Goal: Check status: Check status

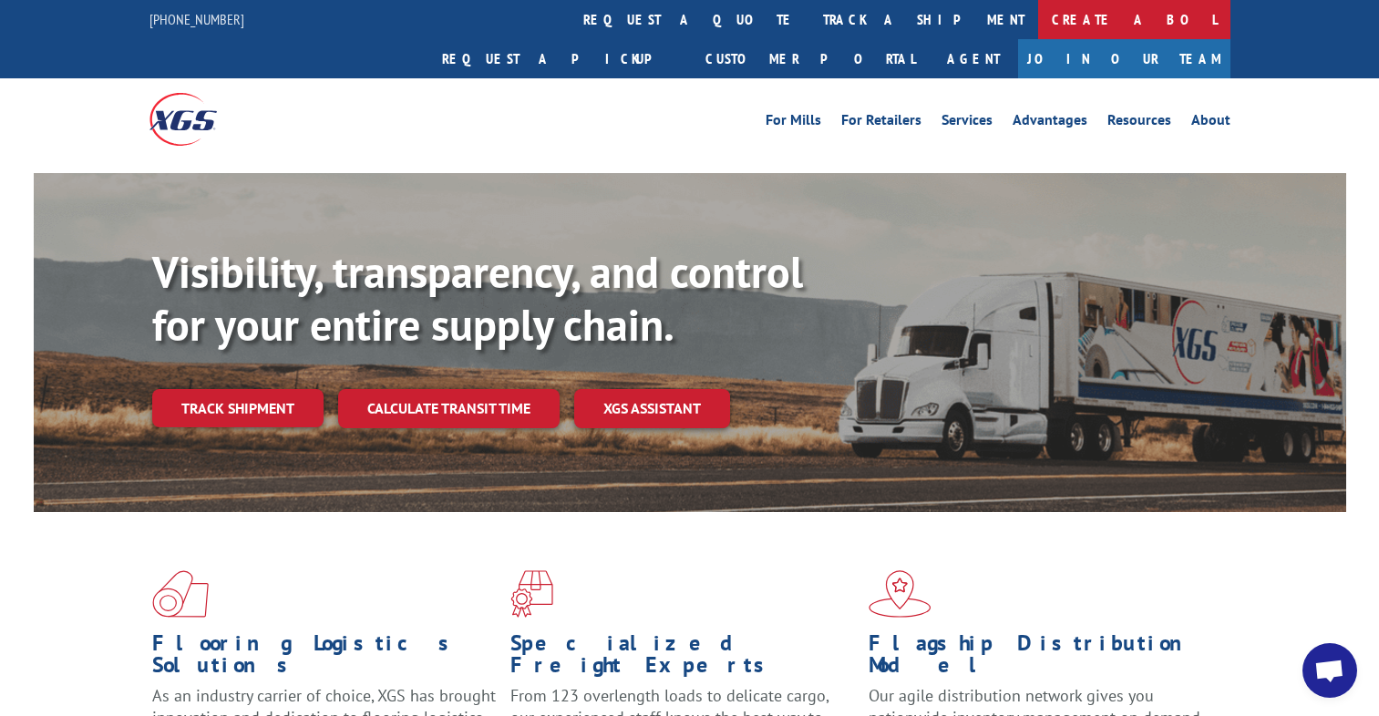
click at [1038, 27] on link "Create a BOL" at bounding box center [1134, 19] width 192 height 39
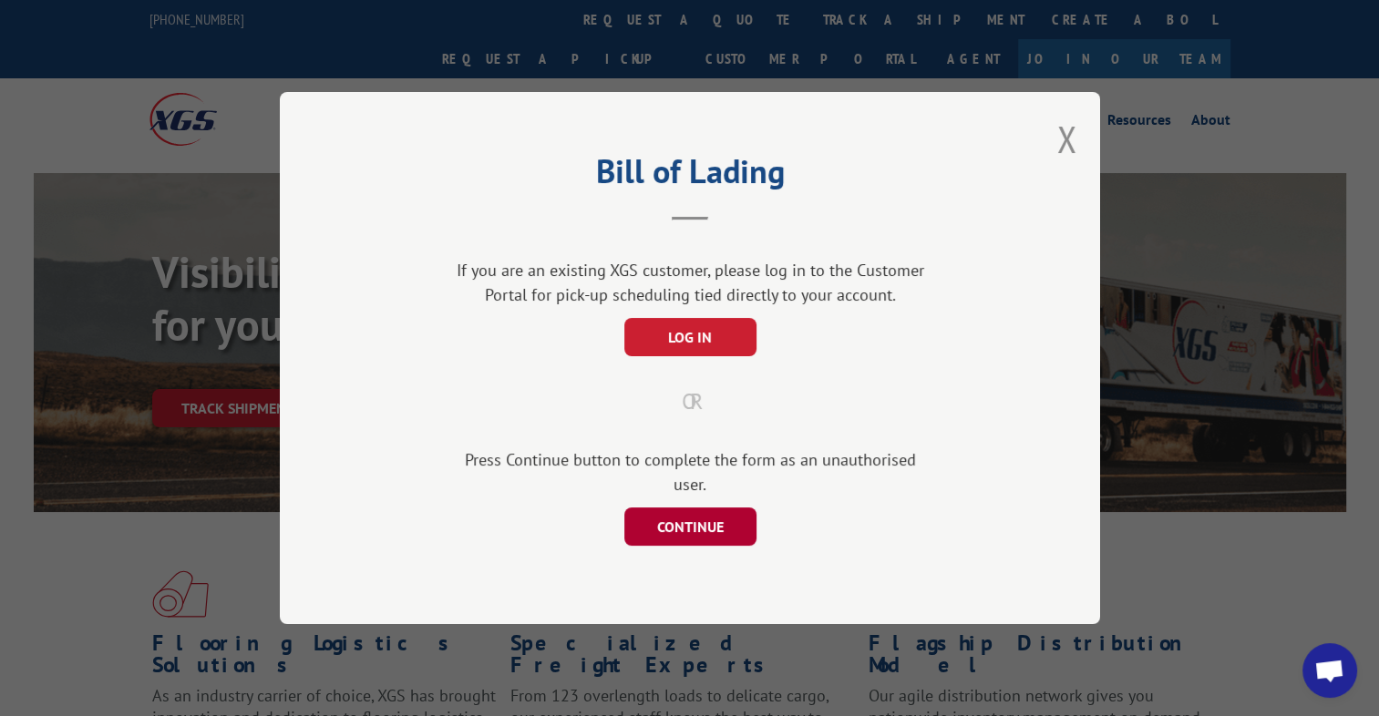
click at [685, 516] on button "CONTINUE" at bounding box center [690, 527] width 132 height 38
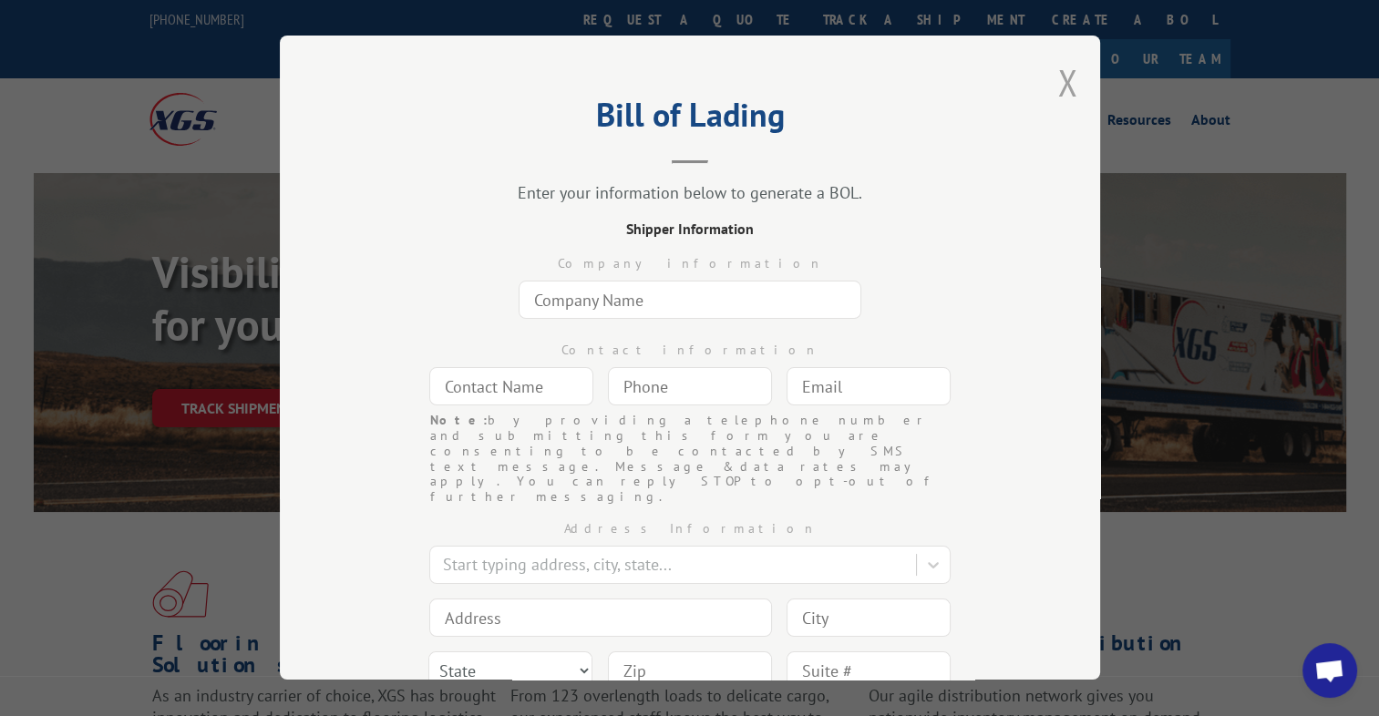
click at [1057, 83] on button "Close modal" at bounding box center [1067, 82] width 20 height 48
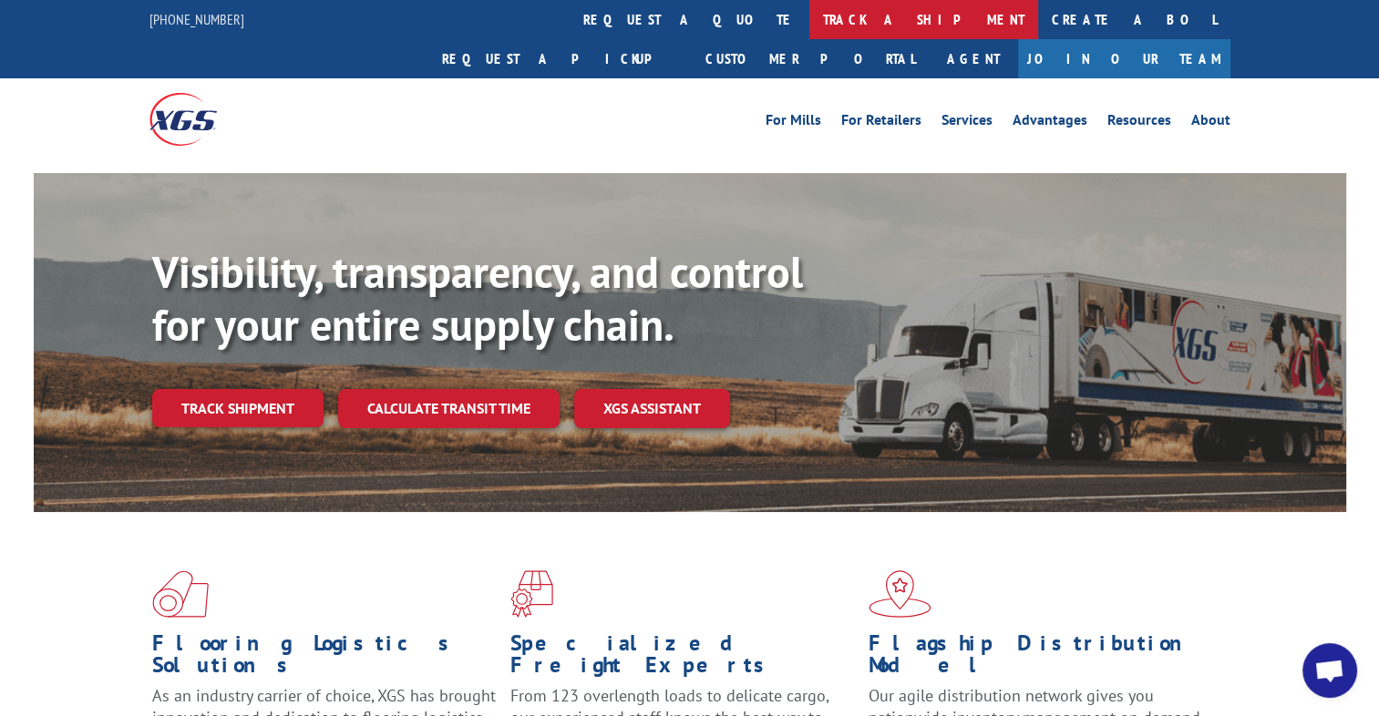
click at [809, 21] on link "track a shipment" at bounding box center [923, 19] width 229 height 39
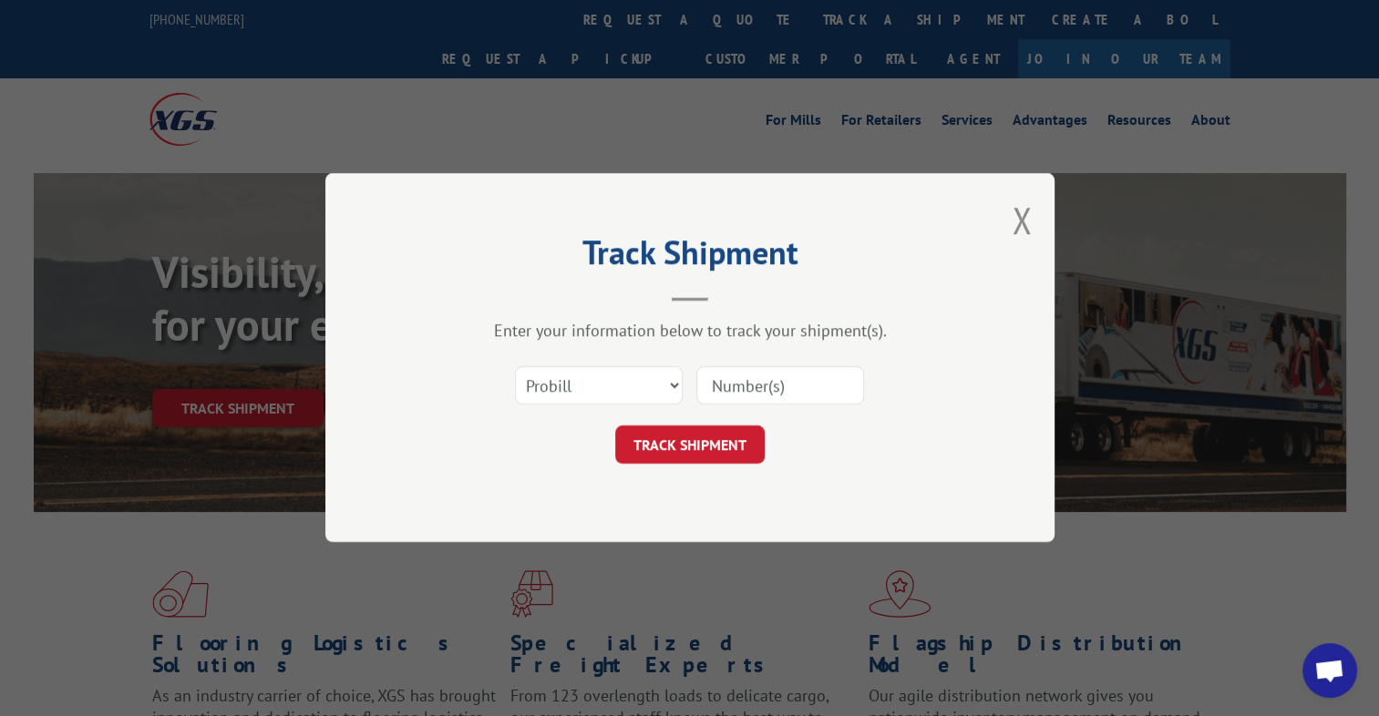
click at [786, 386] on input at bounding box center [780, 386] width 168 height 38
paste input "883702563671"
type input "883702563671"
click at [728, 443] on button "TRACK SHIPMENT" at bounding box center [689, 446] width 149 height 38
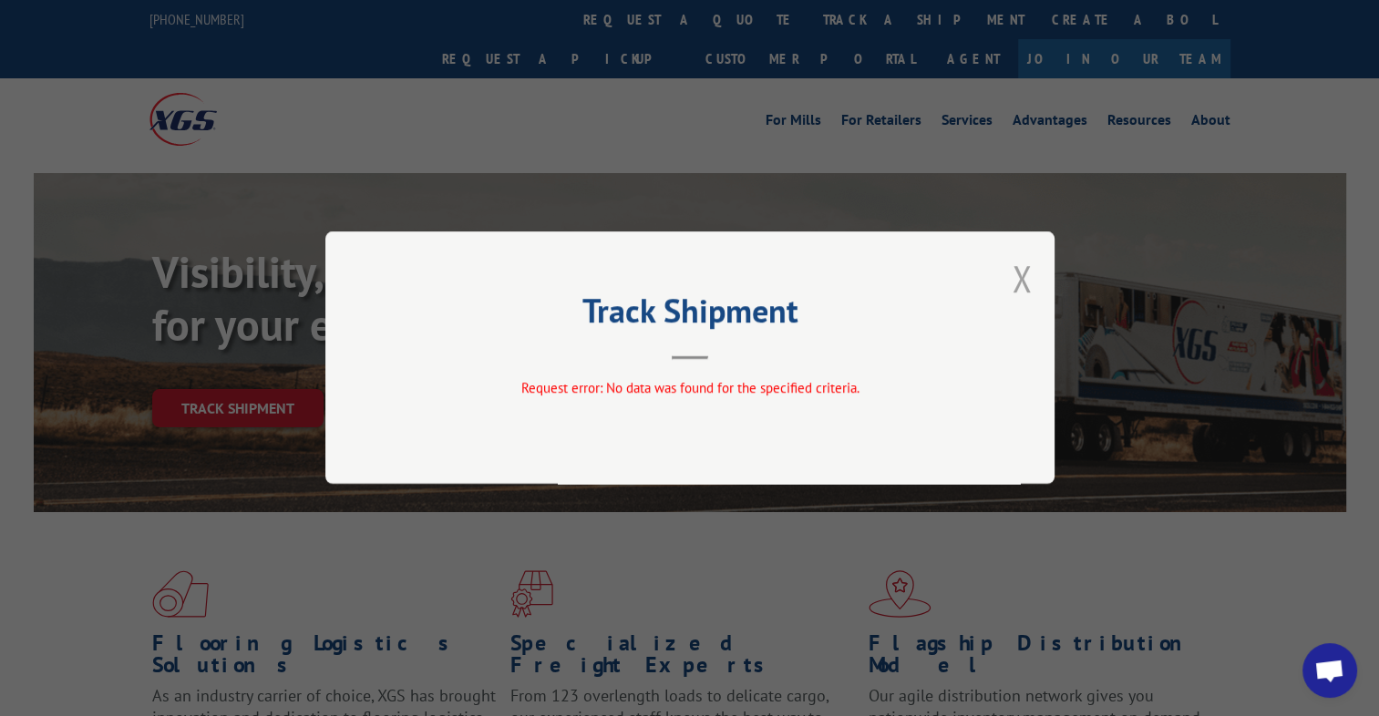
click at [1028, 283] on button "Close modal" at bounding box center [1022, 278] width 20 height 48
